Goal: Task Accomplishment & Management: Understand process/instructions

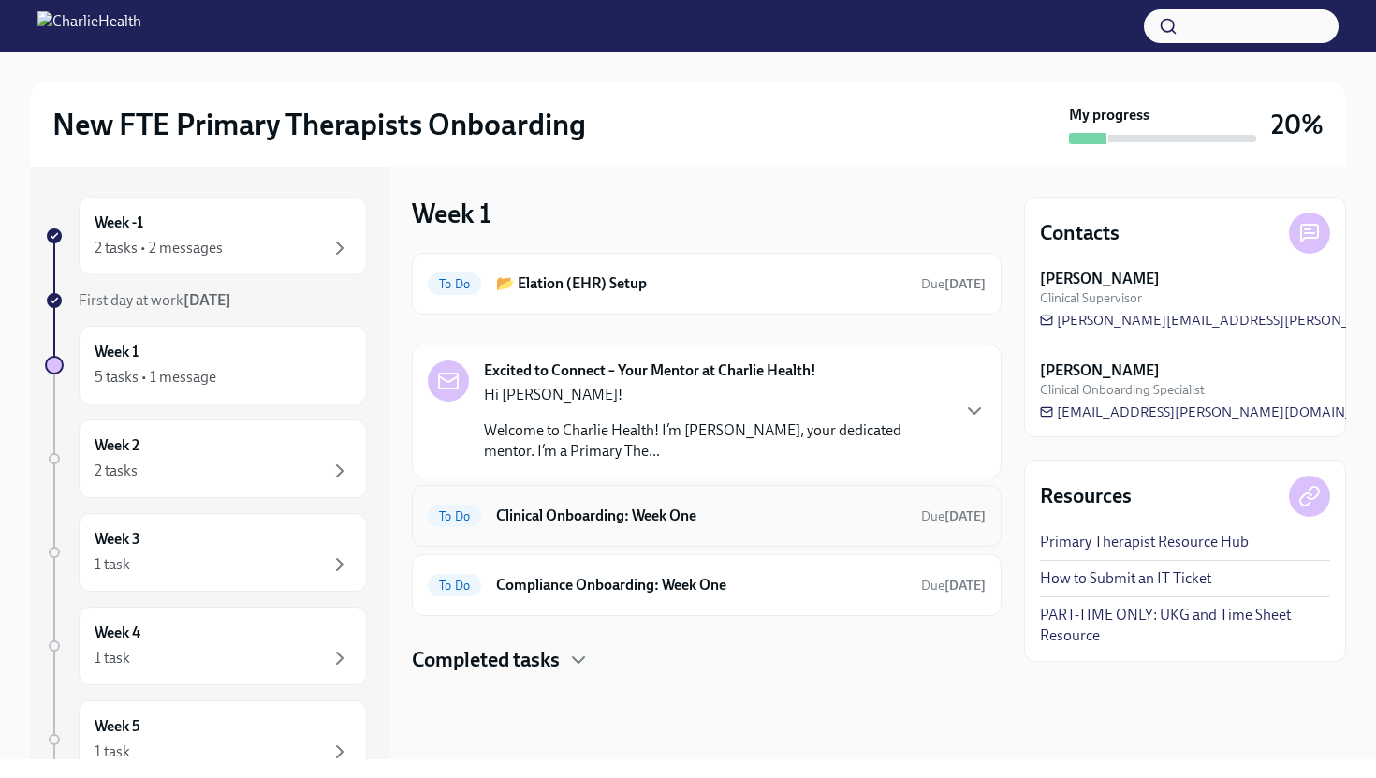
click at [664, 515] on h6 "Clinical Onboarding: Week One" at bounding box center [701, 516] width 410 height 21
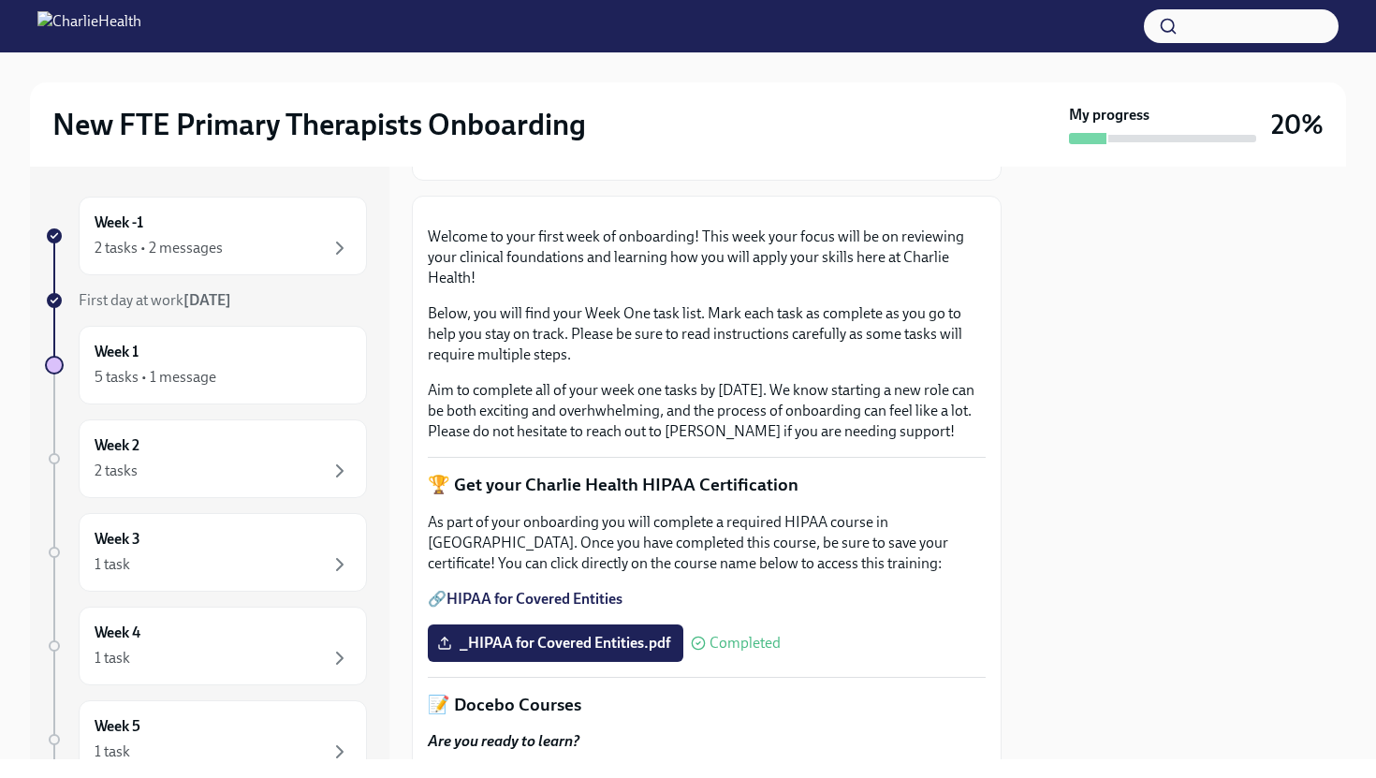
scroll to position [95, 0]
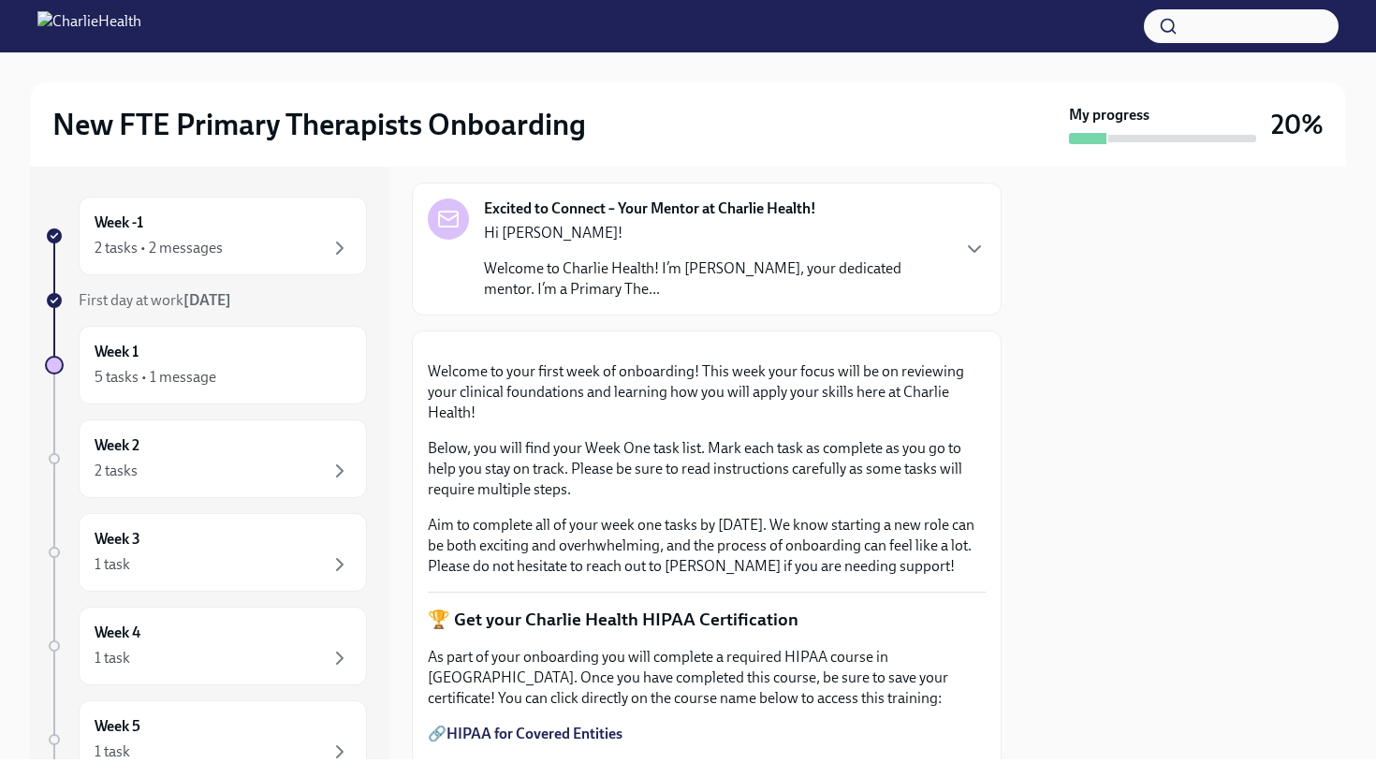
click at [598, 213] on strong "Excited to Connect – Your Mentor at Charlie Health!" at bounding box center [650, 208] width 332 height 21
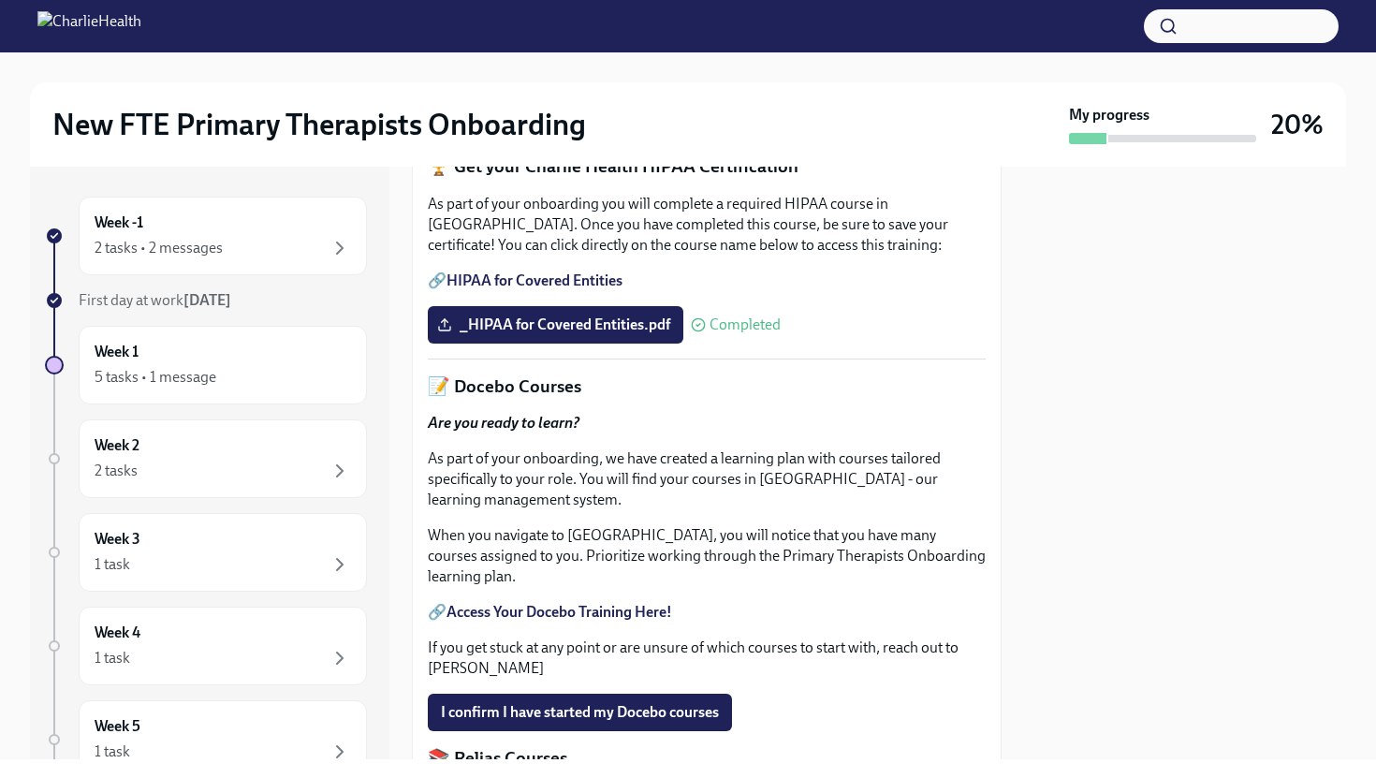
scroll to position [877, 0]
click at [233, 247] on div "2 tasks • 2 messages" at bounding box center [223, 248] width 257 height 22
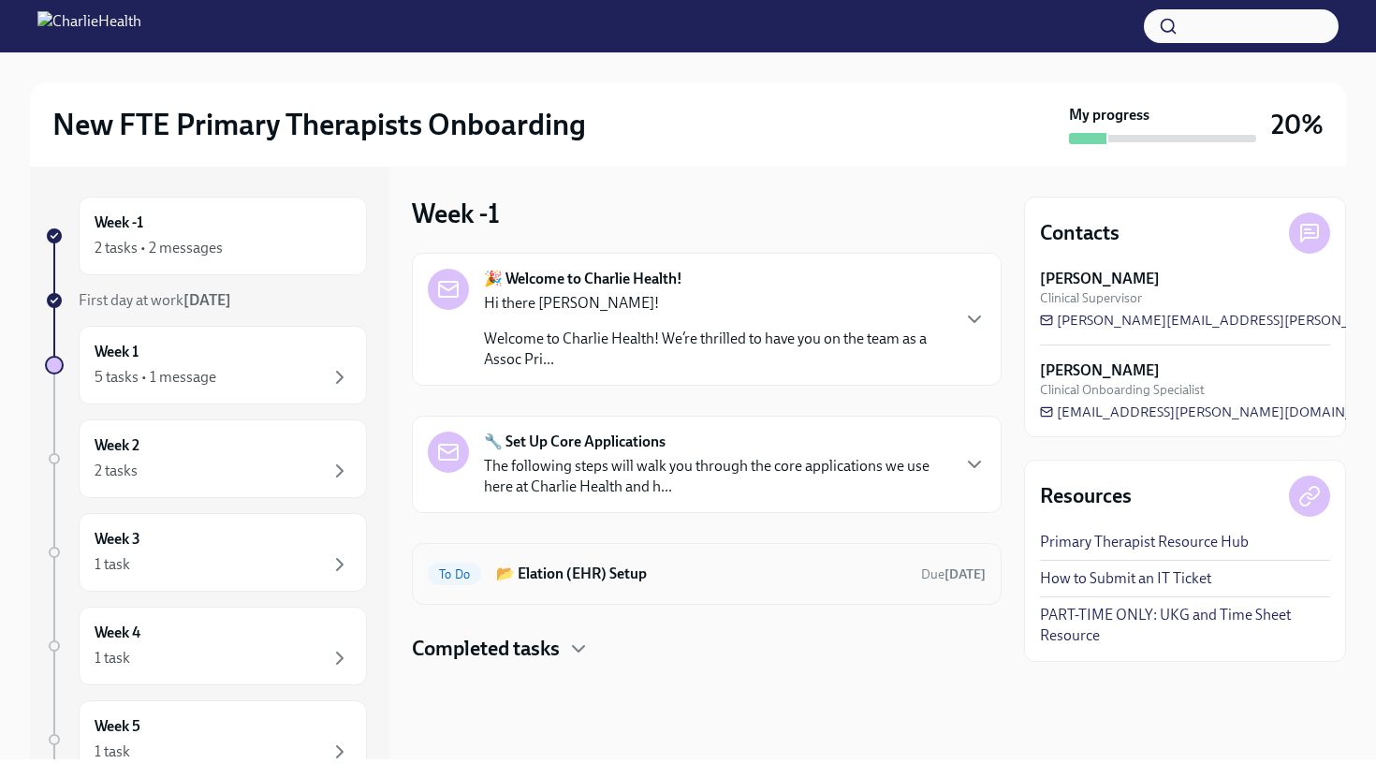
click at [628, 587] on div "To Do 📂 Elation (EHR) Setup Due [DATE]" at bounding box center [707, 574] width 558 height 30
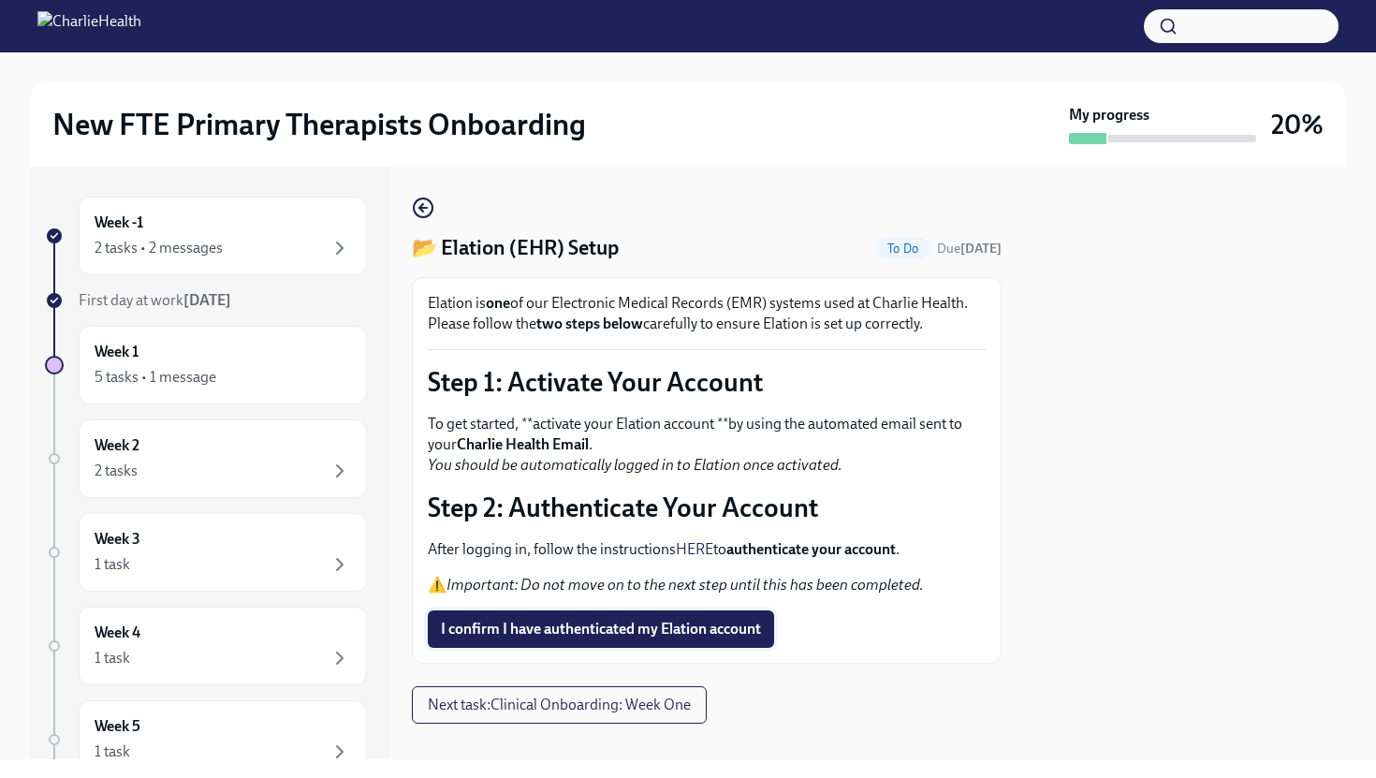
click at [657, 639] on span "I confirm I have authenticated my Elation account" at bounding box center [601, 629] width 320 height 19
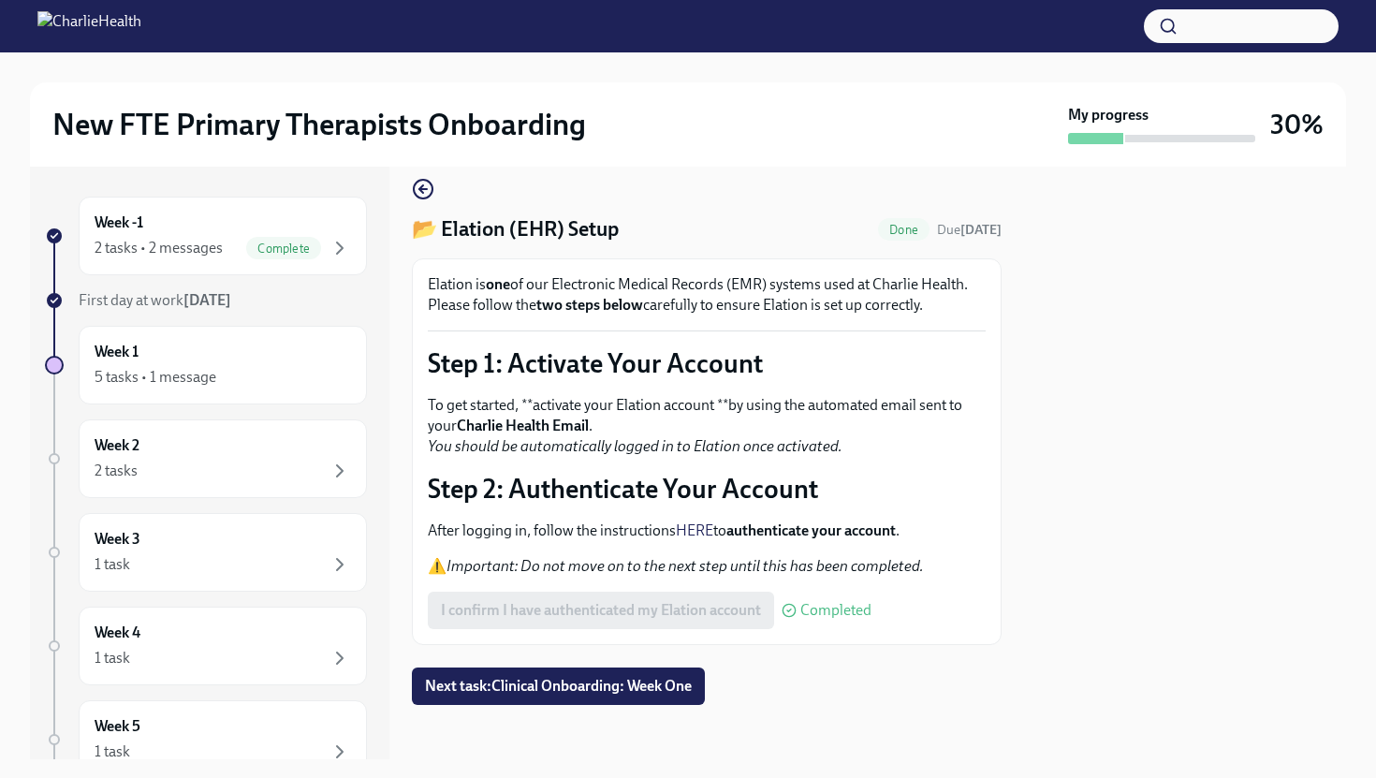
scroll to position [20, 0]
click at [545, 695] on span "Next task : Clinical Onboarding: Week One" at bounding box center [558, 685] width 267 height 19
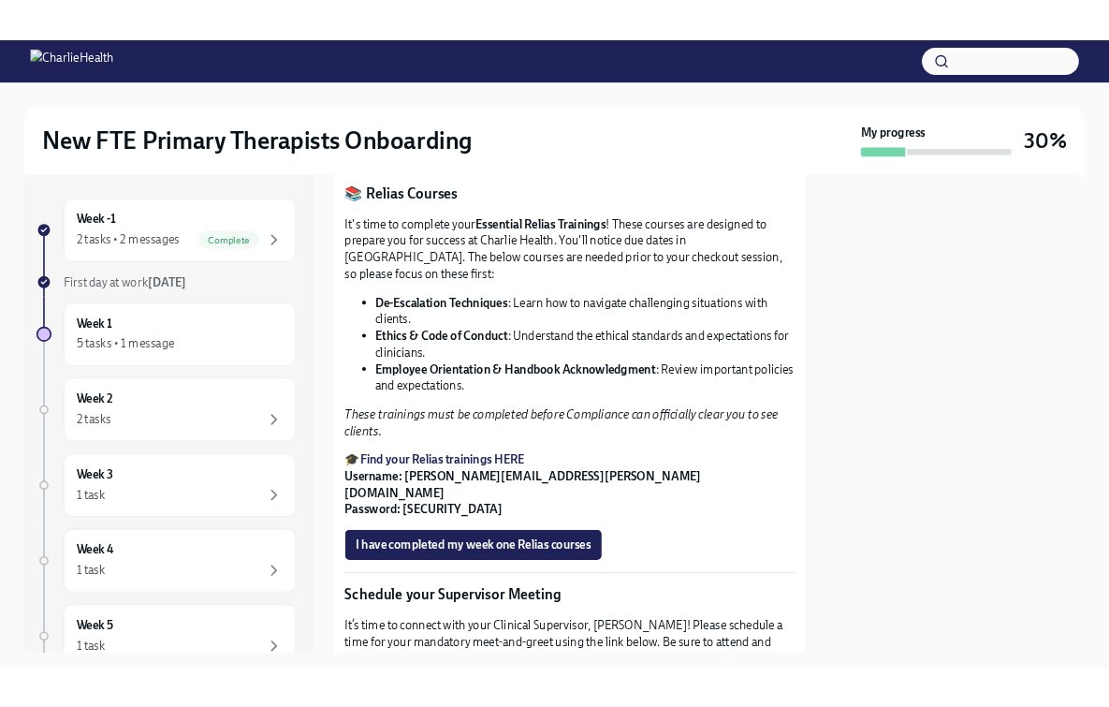
scroll to position [1119, 0]
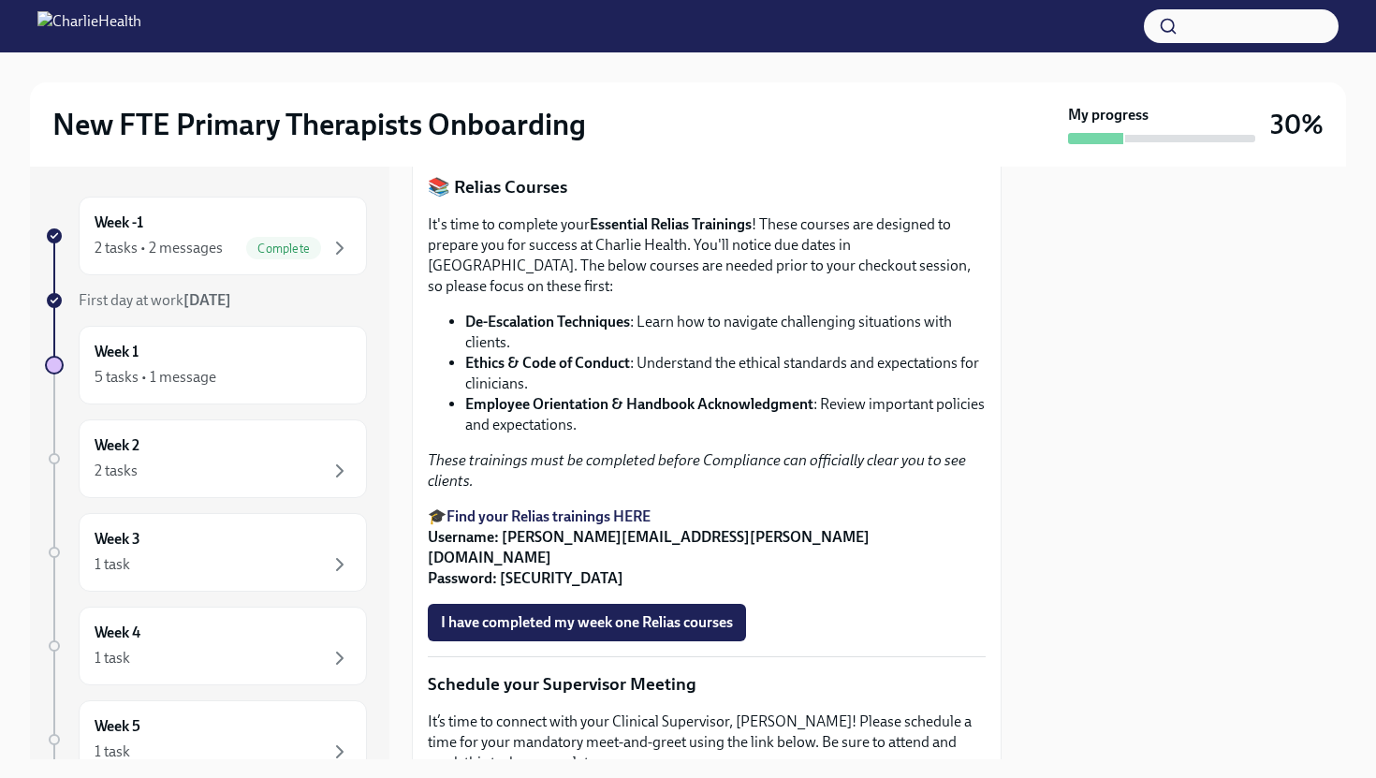
click at [582, 50] on strong "Access Your Docebo Training Here!" at bounding box center [560, 41] width 226 height 18
